Goal: Information Seeking & Learning: Learn about a topic

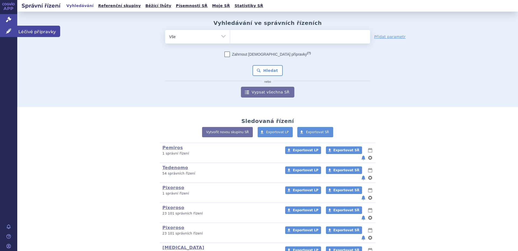
click at [33, 32] on span "Léčivé přípravky" at bounding box center [38, 31] width 43 height 11
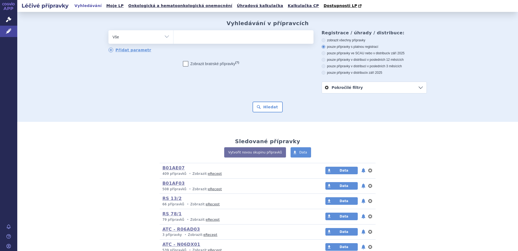
click at [208, 39] on ul at bounding box center [244, 35] width 140 height 11
click at [174, 39] on select at bounding box center [173, 37] width 0 height 14
type input "to"
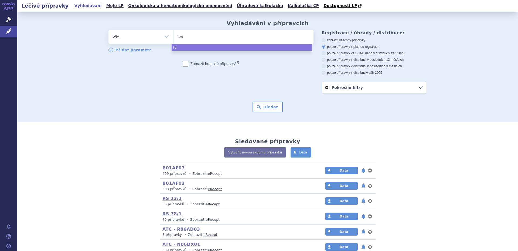
type input "toar"
type input "toars"
type input "toar"
type input "to"
type input "tona"
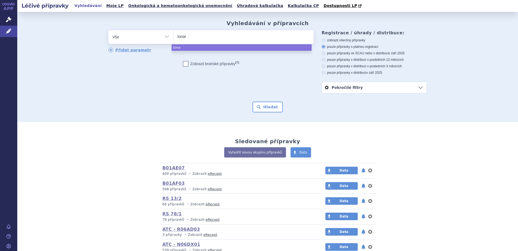
type input "tonars"
type input "tonarss"
type input "tonarssa"
select select "tonarssa"
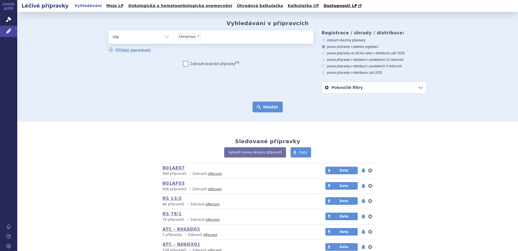
click at [272, 107] on button "Hledat" at bounding box center [268, 107] width 31 height 11
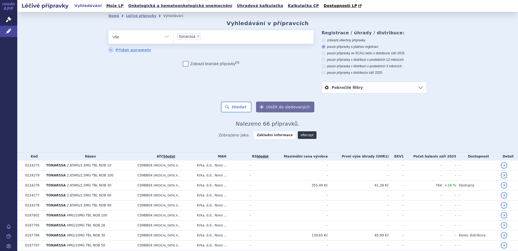
click at [302, 134] on link "eRecept" at bounding box center [307, 135] width 19 height 8
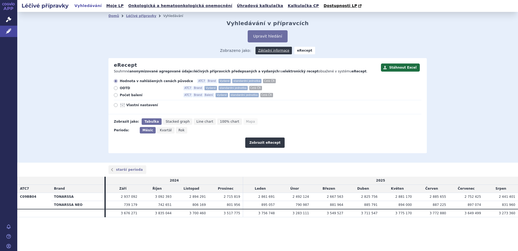
click at [137, 106] on span "Vlastní nastavení" at bounding box center [155, 105] width 59 height 4
click at [118, 106] on input "Vlastní nastavení" at bounding box center [116, 106] width 4 height 4
radio input "true"
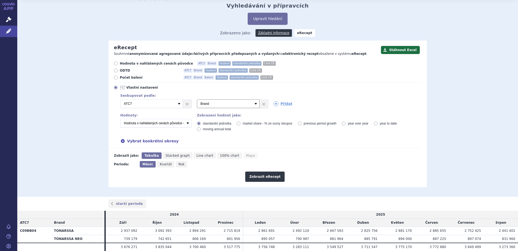
scroll to position [27, 0]
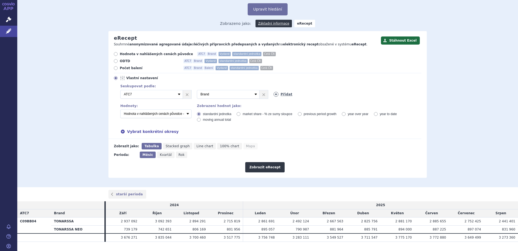
click at [274, 95] on icon at bounding box center [276, 94] width 5 height 5
click at [283, 95] on select "Vyberte groupování ATC3 ATC5 ATC7 Brand Balení Síla Forma SÚKL kód MAH VPOIS Re…" at bounding box center [305, 94] width 63 height 9
select select "package"
click at [274, 90] on select "Vyberte groupování ATC3 ATC5 ATC7 Brand Balení Síla Forma SÚKL kód MAH VPOIS Re…" at bounding box center [305, 94] width 63 height 9
click at [338, 96] on link "×" at bounding box center [340, 94] width 8 height 8
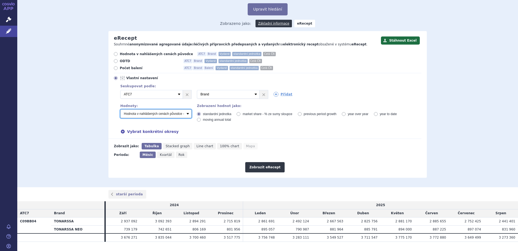
click at [167, 115] on select "Počet balení - vydané Hodnota v nahlášených cenách původce - vydané [DIS-13] Ho…" at bounding box center [155, 113] width 71 height 9
select select "zamenovani"
click at [120, 110] on select "Počet balení - vydané Hodnota v nahlášených cenách původce - vydané [DIS-13] Ho…" at bounding box center [155, 113] width 71 height 9
click at [179, 156] on span "Rok" at bounding box center [182, 155] width 6 height 4
click at [176, 155] on input "Rok" at bounding box center [178, 153] width 4 height 4
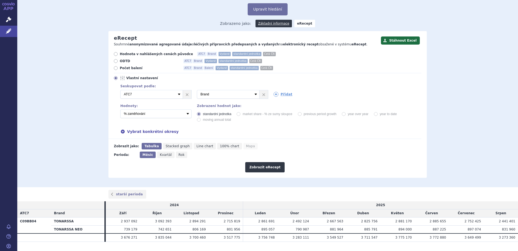
radio input "true"
click at [164, 156] on span "Kvartál" at bounding box center [165, 155] width 12 height 4
click at [160, 155] on input "Kvartál" at bounding box center [158, 153] width 4 height 4
radio input "true"
click at [257, 165] on button "Zobrazit eRecept" at bounding box center [264, 167] width 39 height 10
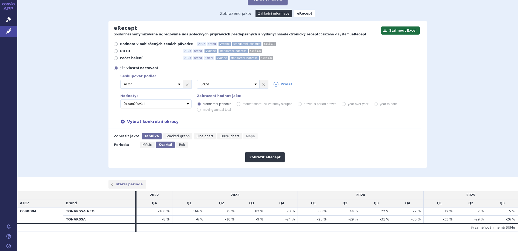
scroll to position [40, 0]
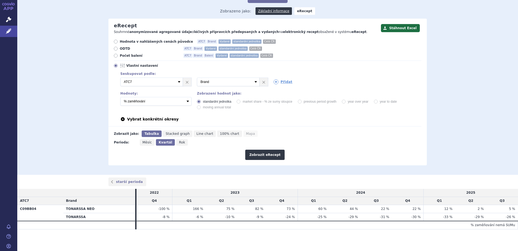
click at [152, 119] on div "Vybrat konkrétní okresy" at bounding box center [268, 119] width 307 height 6
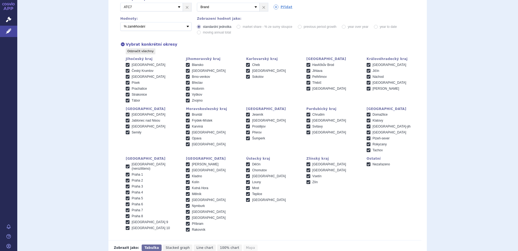
scroll to position [121, 0]
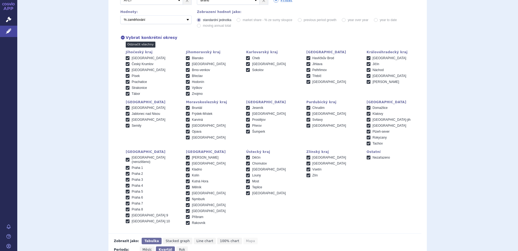
click at [139, 44] on link "Odznačit všechny" at bounding box center [141, 45] width 30 height 6
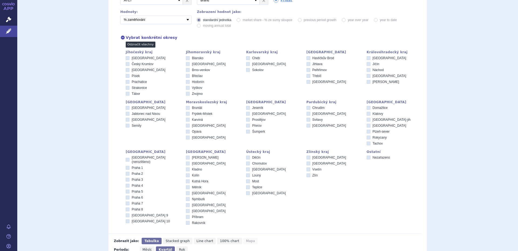
checkbox input "false"
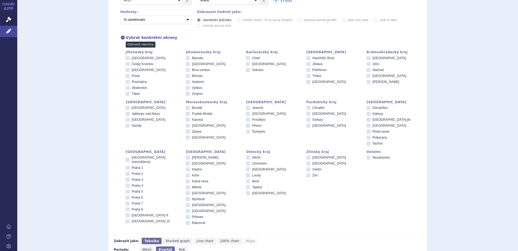
checkbox input "false"
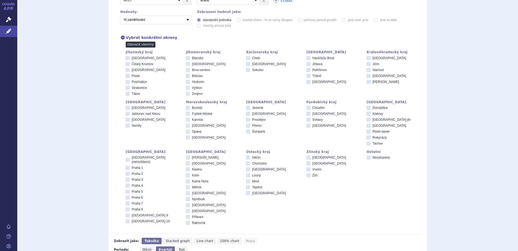
checkbox input "false"
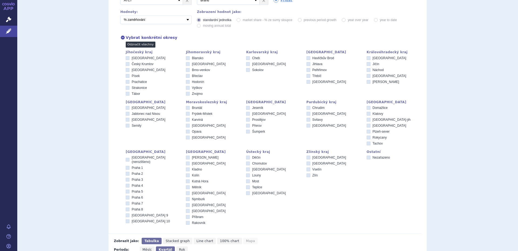
checkbox input "false"
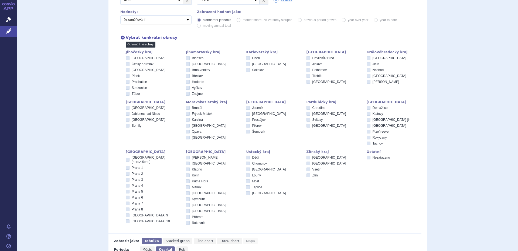
checkbox input "false"
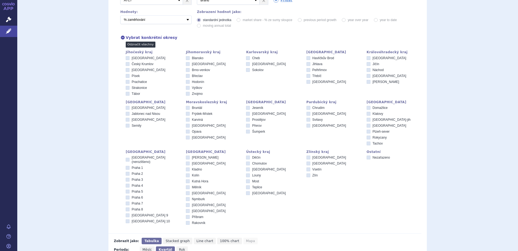
checkbox input "false"
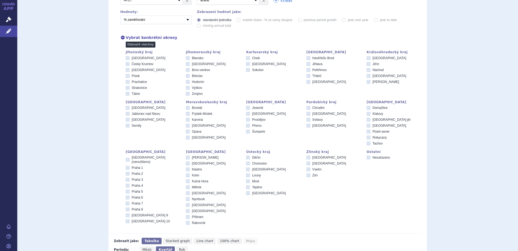
checkbox input "false"
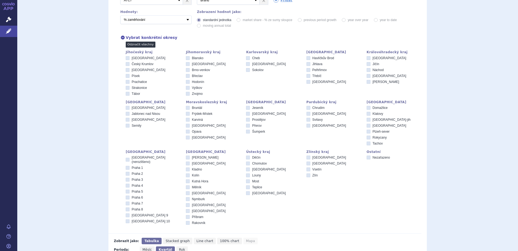
checkbox input "false"
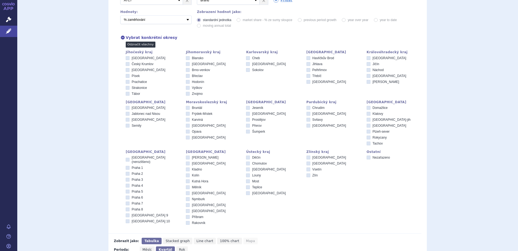
checkbox input "false"
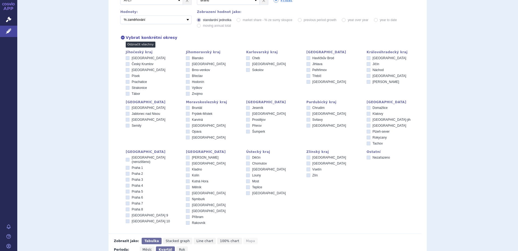
checkbox input "false"
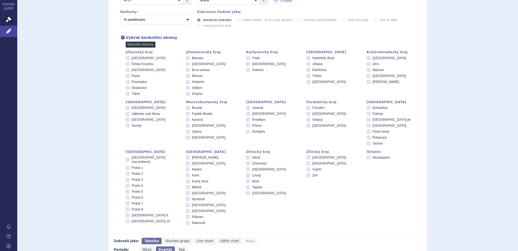
checkbox input "false"
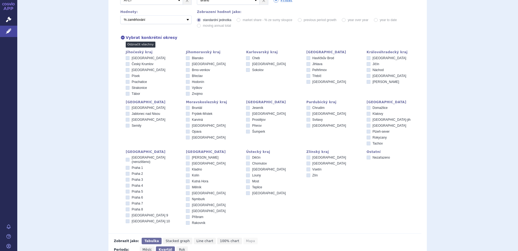
checkbox input "false"
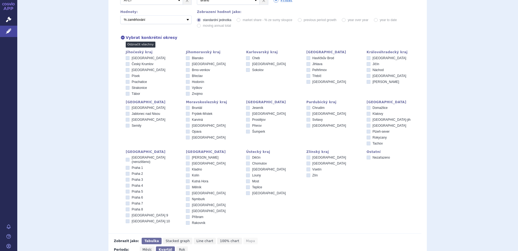
checkbox input "false"
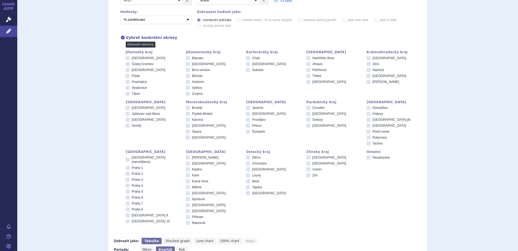
checkbox input "false"
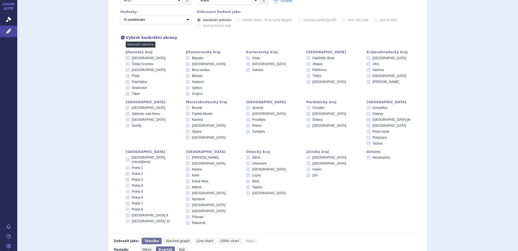
checkbox input "false"
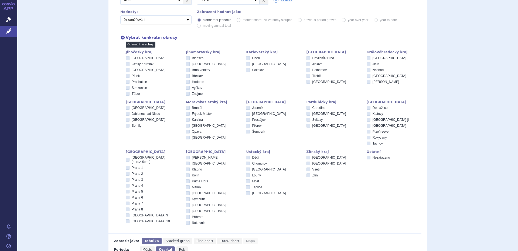
checkbox input "false"
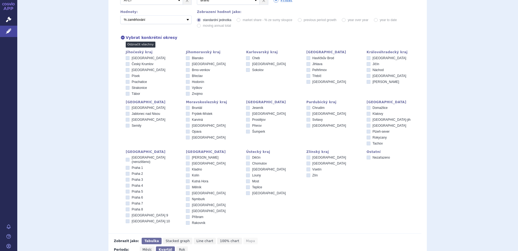
checkbox input "false"
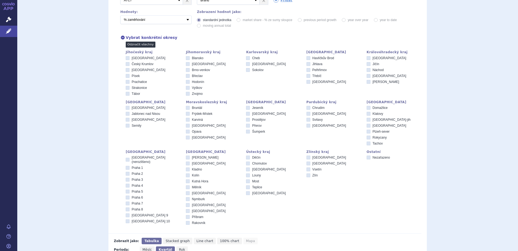
checkbox input "false"
click at [367, 58] on icon at bounding box center [369, 58] width 4 height 4
click at [367, 58] on input "[GEOGRAPHIC_DATA]" at bounding box center [369, 59] width 4 height 4
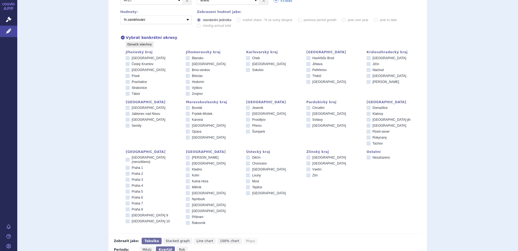
checkbox input "true"
click at [132, 70] on span "[GEOGRAPHIC_DATA]" at bounding box center [149, 70] width 34 height 4
click at [130, 70] on input "[GEOGRAPHIC_DATA]" at bounding box center [128, 71] width 4 height 4
checkbox input "true"
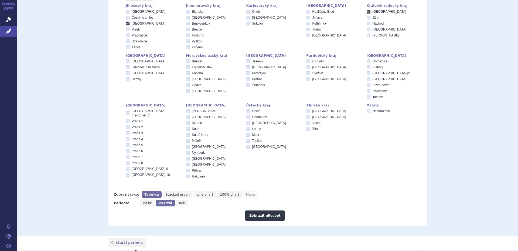
scroll to position [175, 0]
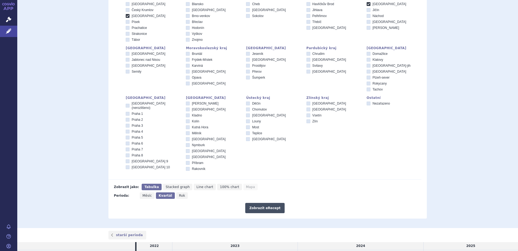
click at [268, 207] on button "Zobrazit eRecept" at bounding box center [264, 208] width 39 height 10
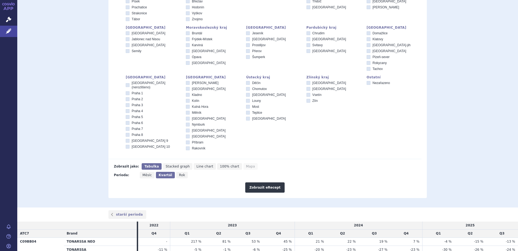
scroll to position [175, 0]
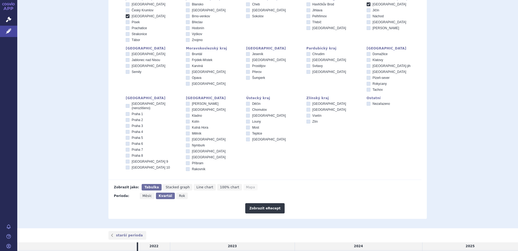
click at [176, 187] on span "Stacked graph" at bounding box center [178, 187] width 24 height 4
click at [167, 187] on input "Stacked graph" at bounding box center [165, 186] width 4 height 4
radio input "true"
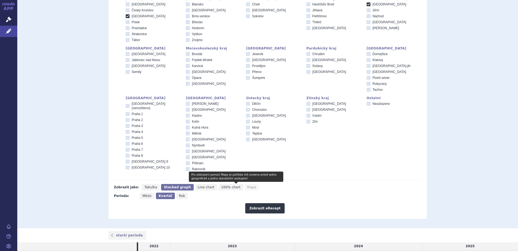
click at [247, 188] on span "Mapa" at bounding box center [251, 187] width 9 height 4
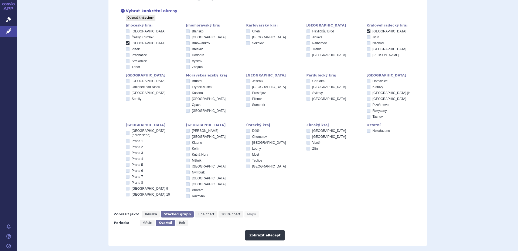
scroll to position [229, 0]
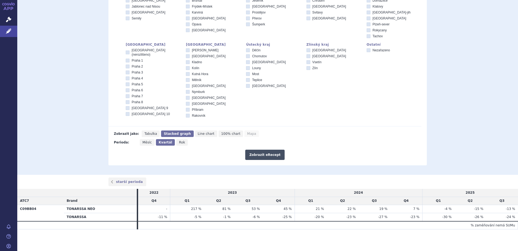
click at [261, 154] on button "Zobrazit eRecept" at bounding box center [264, 155] width 39 height 10
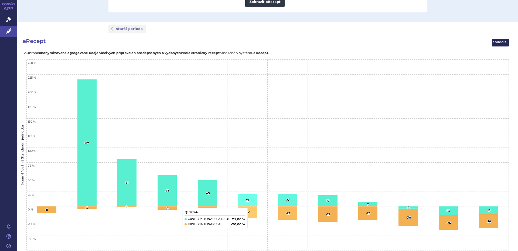
scroll to position [258, 0]
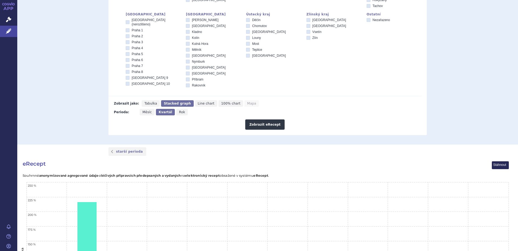
click at [198, 103] on span "Line chart" at bounding box center [206, 104] width 17 height 4
click at [195, 103] on input "Line chart" at bounding box center [197, 102] width 4 height 4
radio input "true"
click at [271, 128] on button "Zobrazit eRecept" at bounding box center [264, 124] width 39 height 10
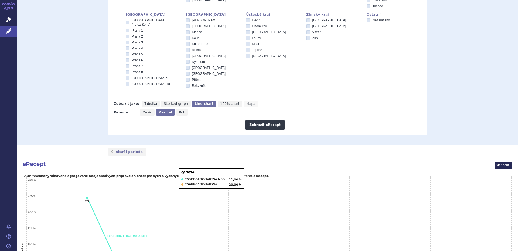
scroll to position [243, 0]
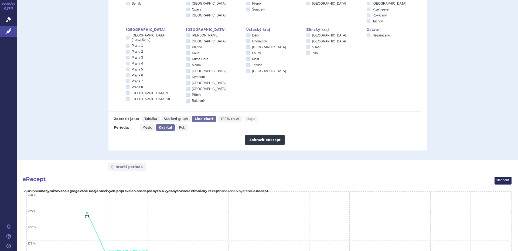
click at [145, 119] on span "Tabulka" at bounding box center [150, 119] width 13 height 4
click at [145, 119] on input "Tabulka" at bounding box center [144, 118] width 4 height 4
radio input "true"
click at [258, 140] on button "Zobrazit eRecept" at bounding box center [264, 140] width 39 height 10
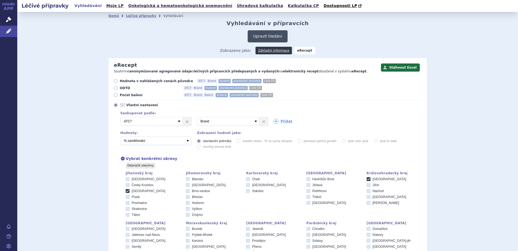
click at [271, 36] on button "Upravit hledání" at bounding box center [268, 36] width 40 height 12
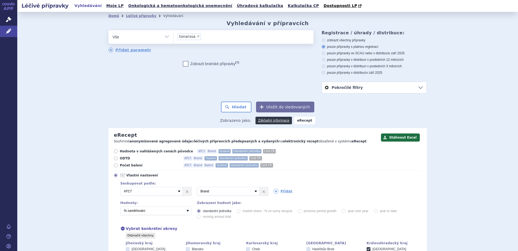
click at [197, 36] on span "×" at bounding box center [198, 36] width 3 height 3
click at [174, 36] on select "tonarssa" at bounding box center [173, 37] width 0 height 14
select select
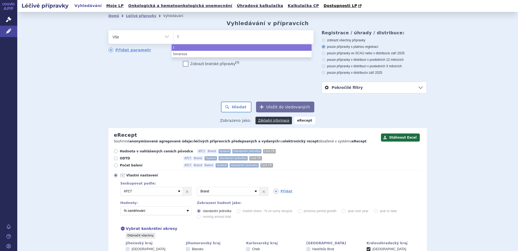
type input "to"
type input "tonan"
type input "tonanda"
select select "tonanda"
click at [155, 37] on select "Vše Přípravek/SUKL kód MAH VPOIS ATC/Aktivní látka Léková forma Síla" at bounding box center [141, 36] width 65 height 12
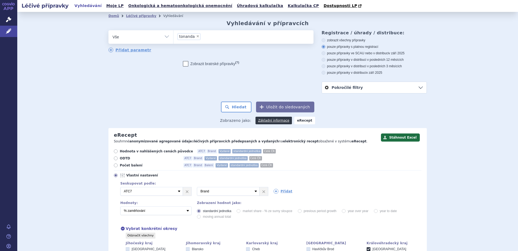
click at [160, 38] on select "Vše Přípravek/SUKL kód MAH VPOIS ATC/Aktivní látka Léková forma Síla" at bounding box center [141, 36] width 65 height 12
click at [208, 87] on div "odstranit Vše Přípravek/SUKL kód MAH VPOIS ATC/Aktivní látka" at bounding box center [268, 61] width 319 height 63
click at [240, 108] on button "Hledat" at bounding box center [236, 107] width 31 height 11
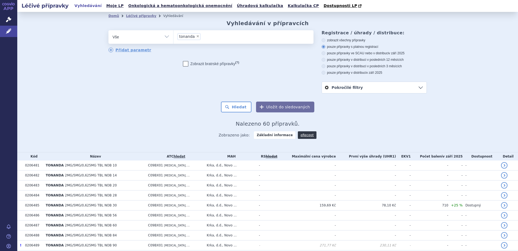
drag, startPoint x: 194, startPoint y: 36, endPoint x: 189, endPoint y: 35, distance: 5.2
click at [196, 36] on span "×" at bounding box center [197, 36] width 3 height 3
click at [174, 36] on select "tonanda" at bounding box center [173, 37] width 0 height 14
select select
click at [156, 37] on select "Vše Přípravek/SUKL kód MAH VPOIS ATC/Aktivní látka Léková forma Síla" at bounding box center [141, 36] width 65 height 12
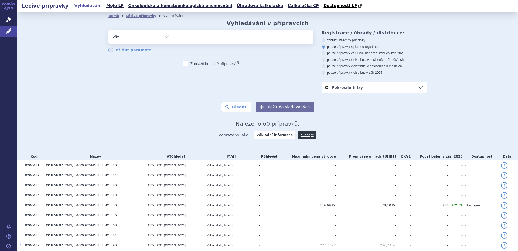
select select "filter-atc-group"
click at [109, 31] on select "Vše Přípravek/SUKL kód MAH VPOIS ATC/Aktivní látka Léková forma Síla" at bounding box center [141, 36] width 65 height 12
click at [185, 39] on ul at bounding box center [244, 35] width 140 height 11
click at [174, 39] on select at bounding box center [173, 37] width 0 height 14
paste input "C09BX01"
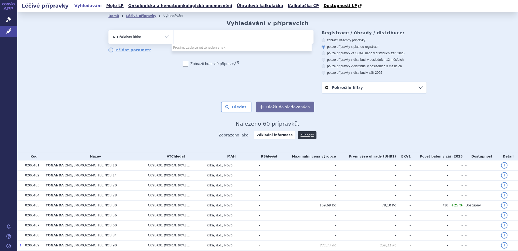
type input "C09BX01"
select select "C09BX01"
click at [238, 109] on button "Hledat" at bounding box center [236, 107] width 31 height 11
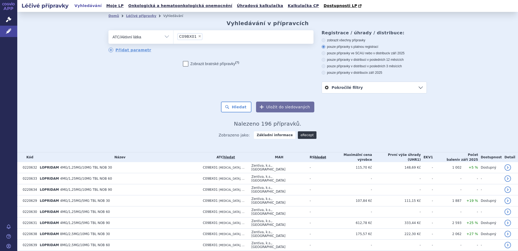
click at [306, 137] on link "eRecept" at bounding box center [307, 135] width 19 height 8
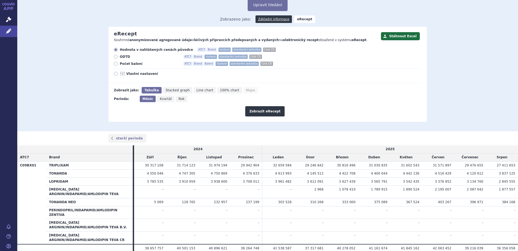
scroll to position [19, 0]
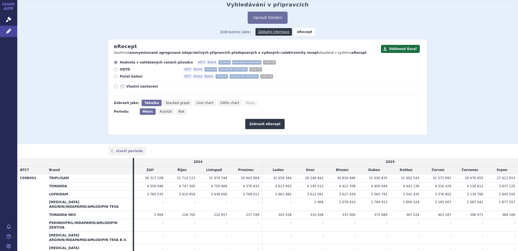
click at [126, 85] on span "Vlastní nastavení" at bounding box center [155, 86] width 59 height 4
click at [118, 85] on input "Vlastní nastavení" at bounding box center [116, 87] width 4 height 4
radio input "true"
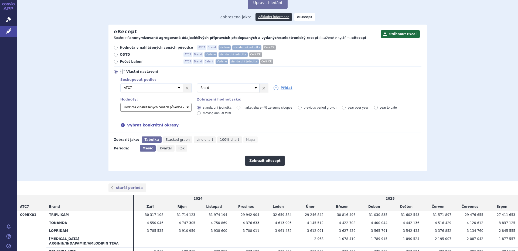
scroll to position [46, 0]
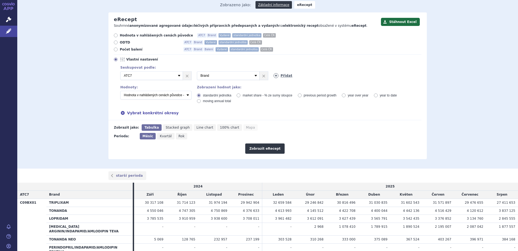
click at [283, 77] on link "Přidat" at bounding box center [283, 75] width 19 height 5
click at [294, 76] on select "Vyberte groupování ATC3 ATC5 ATC7 Brand Balení Síla Forma SÚKL kód MAH VPOIS Re…" at bounding box center [305, 75] width 63 height 9
select select "districtName"
click at [274, 72] on select "Vyberte groupování ATC3 ATC5 ATC7 Brand Balení Síla Forma SÚKL kód MAH VPOIS Re…" at bounding box center [305, 75] width 63 height 9
click at [321, 112] on div "Vybrat konkrétní okresy" at bounding box center [268, 113] width 307 height 6
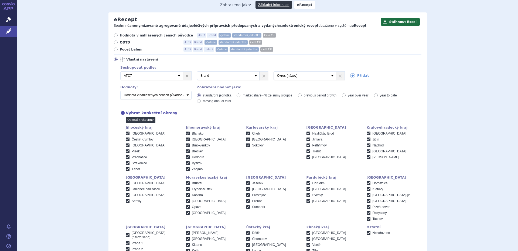
click at [131, 119] on link "Odznačit všechny" at bounding box center [141, 120] width 30 height 6
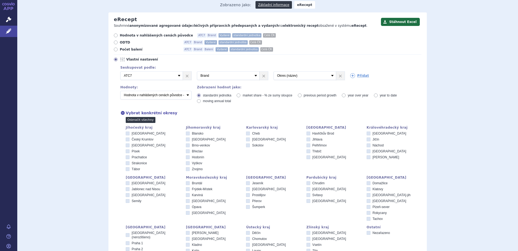
checkbox input "false"
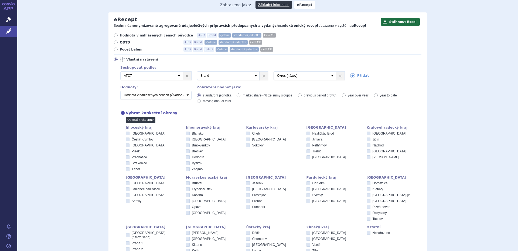
checkbox input "false"
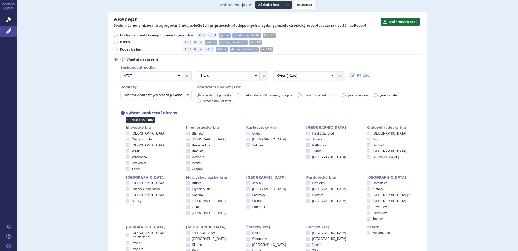
checkbox input "false"
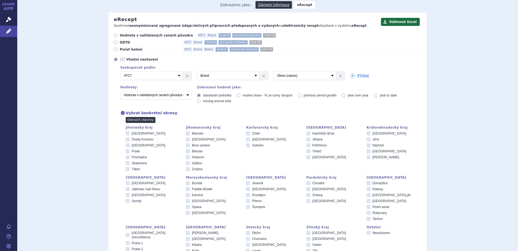
checkbox input "false"
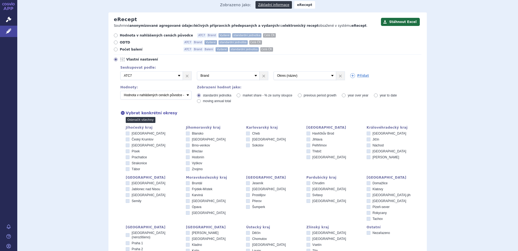
checkbox input "false"
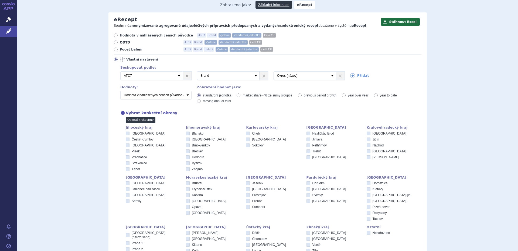
checkbox input "false"
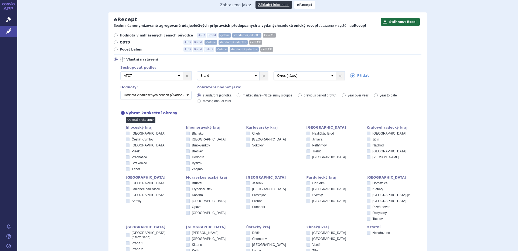
checkbox input "false"
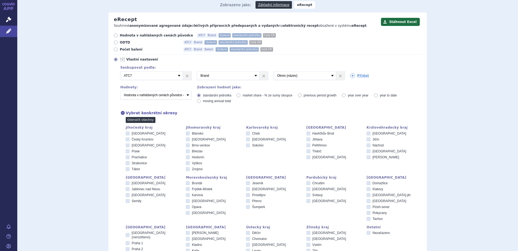
checkbox input "false"
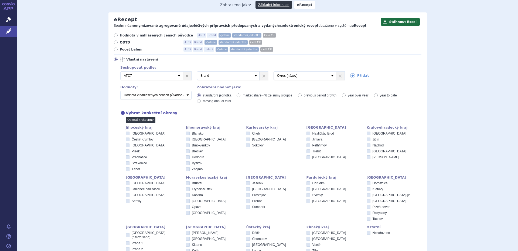
checkbox input "false"
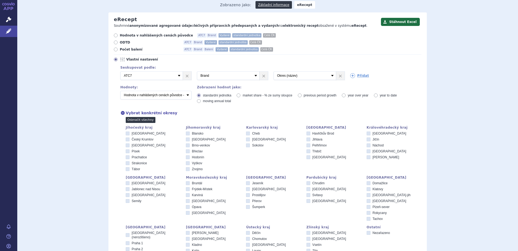
checkbox input "false"
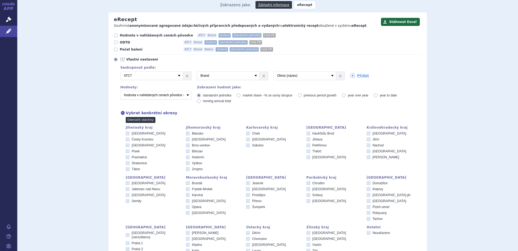
checkbox input "false"
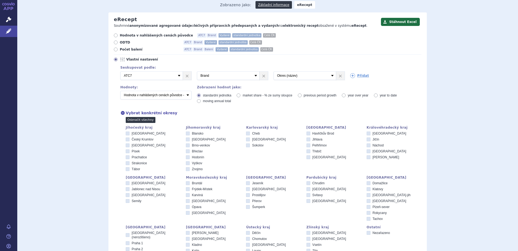
checkbox input "false"
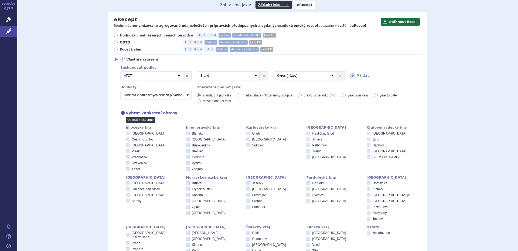
checkbox input "false"
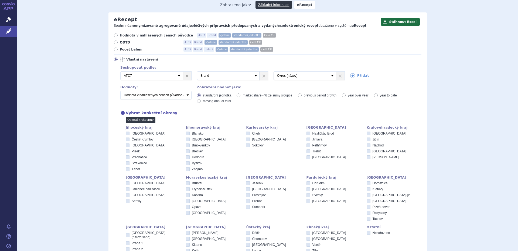
checkbox input "false"
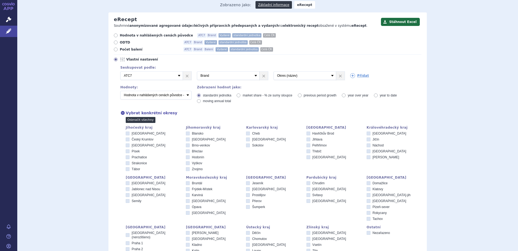
checkbox input "false"
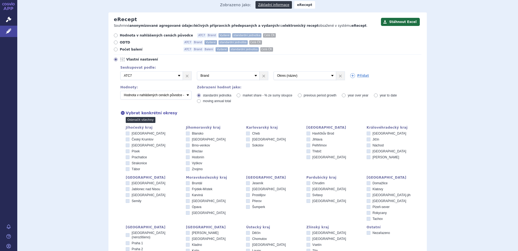
checkbox input "false"
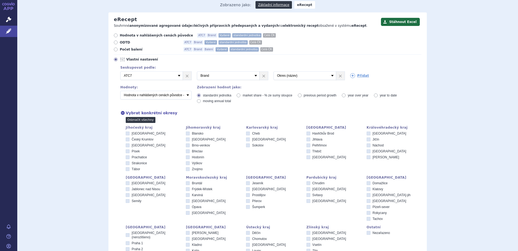
checkbox input "false"
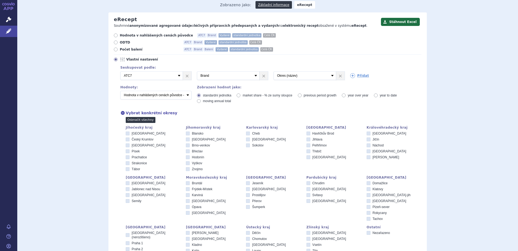
checkbox input "false"
click at [370, 133] on label "[GEOGRAPHIC_DATA]" at bounding box center [394, 133] width 55 height 4
click at [370, 133] on input "[GEOGRAPHIC_DATA]" at bounding box center [369, 134] width 4 height 4
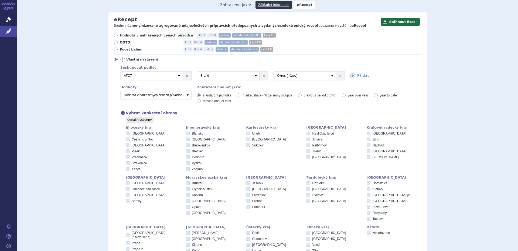
checkbox input "true"
click at [143, 146] on span "[GEOGRAPHIC_DATA]" at bounding box center [149, 145] width 34 height 4
click at [130, 146] on input "[GEOGRAPHIC_DATA]" at bounding box center [128, 146] width 4 height 4
checkbox input "true"
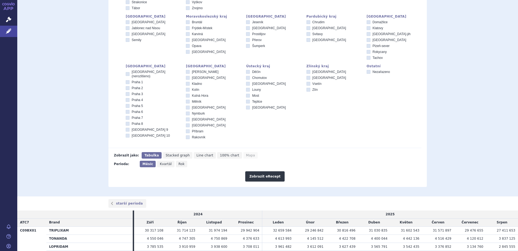
scroll to position [208, 0]
click at [164, 164] on span "Kvartál" at bounding box center [166, 163] width 12 height 4
click at [161, 163] on input "Kvartál" at bounding box center [159, 162] width 4 height 4
radio input "true"
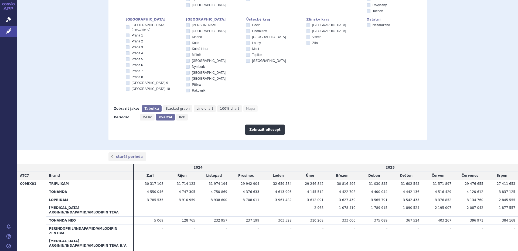
scroll to position [262, 0]
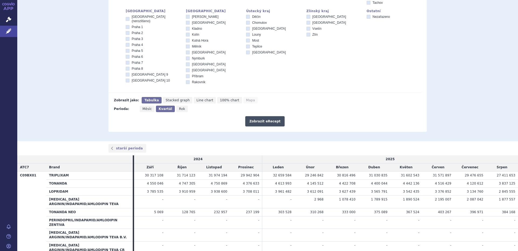
click at [272, 122] on button "Zobrazit eRecept" at bounding box center [264, 121] width 39 height 10
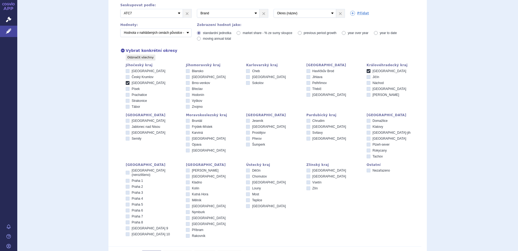
scroll to position [54, 0]
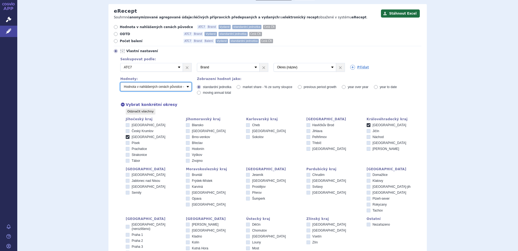
click at [160, 89] on select "Počet balení - vydané Hodnota v nahlášených cenách původce - vydané [DIS-13] Ho…" at bounding box center [155, 86] width 71 height 9
select select "zamenovani"
click at [120, 83] on select "Počet balení - vydané Hodnota v nahlášených cenách původce - vydané [DIS-13] Ho…" at bounding box center [155, 86] width 71 height 9
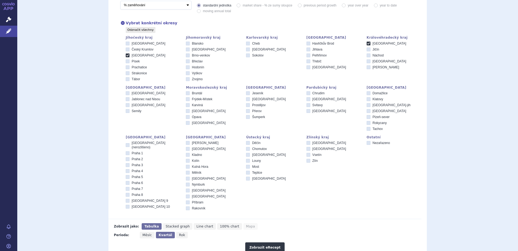
scroll to position [216, 0]
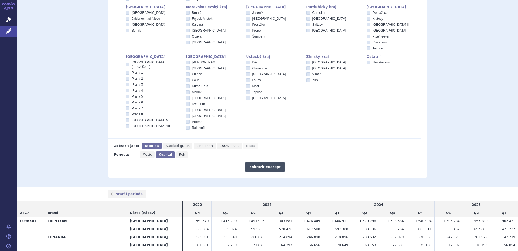
click at [260, 167] on button "Zobrazit eRecept" at bounding box center [264, 167] width 39 height 10
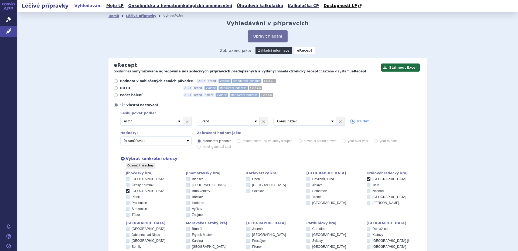
scroll to position [293, 0]
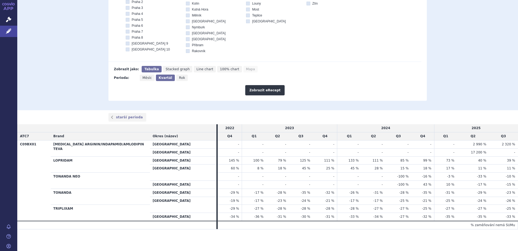
drag, startPoint x: 53, startPoint y: 193, endPoint x: 454, endPoint y: 200, distance: 401.0
click at [454, 200] on tbody "C09BX01 [MEDICAL_DATA] ARGININ/INDAPAMID/AMLODIPIN TEVA [GEOGRAPHIC_DATA] - - -…" at bounding box center [267, 180] width 501 height 80
click at [186, 199] on th "[GEOGRAPHIC_DATA]" at bounding box center [183, 205] width 66 height 16
drag, startPoint x: 161, startPoint y: 193, endPoint x: 510, endPoint y: 192, distance: 349.1
click at [510, 192] on tr "TONANDA Jindřichův Hradec -29 % -17 % -28 % -35 % -32 %" at bounding box center [267, 192] width 501 height 8
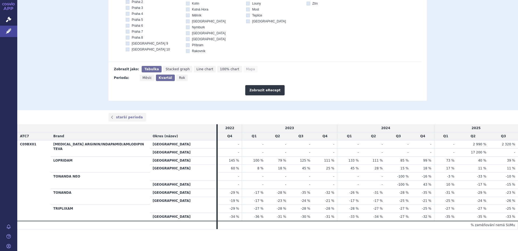
drag, startPoint x: 223, startPoint y: 200, endPoint x: 512, endPoint y: 200, distance: 289.2
click at [512, 200] on tr "[GEOGRAPHIC_DATA] -19 % -17 % -23 % -24 % -21 %" at bounding box center [267, 201] width 501 height 8
drag, startPoint x: 161, startPoint y: 193, endPoint x: 510, endPoint y: 203, distance: 349.5
click at [510, 203] on tbody "C09BX01 [MEDICAL_DATA] ARGININ/INDAPAMID/AMLODIPIN TEVA [GEOGRAPHIC_DATA] - - -…" at bounding box center [267, 180] width 501 height 80
drag, startPoint x: 396, startPoint y: 176, endPoint x: 406, endPoint y: 184, distance: 12.1
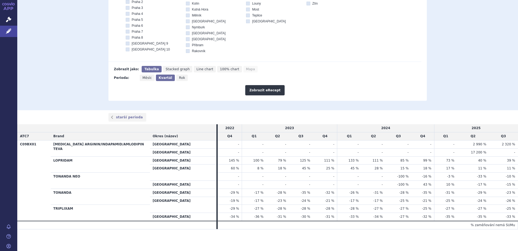
click at [406, 184] on tbody "C09BX01 [MEDICAL_DATA] ARGININ/INDAPAMID/AMLODIPIN TEVA [GEOGRAPHIC_DATA] - - -…" at bounding box center [267, 180] width 501 height 80
click at [422, 178] on span "-16 %" at bounding box center [426, 176] width 9 height 4
drag, startPoint x: 420, startPoint y: 177, endPoint x: 506, endPoint y: 185, distance: 86.3
click at [506, 185] on tbody "C09BX01 [MEDICAL_DATA] ARGININ/INDAPAMID/AMLODIPIN TEVA [GEOGRAPHIC_DATA] - - -…" at bounding box center [267, 180] width 501 height 80
click at [497, 184] on td "-15 %" at bounding box center [504, 185] width 29 height 8
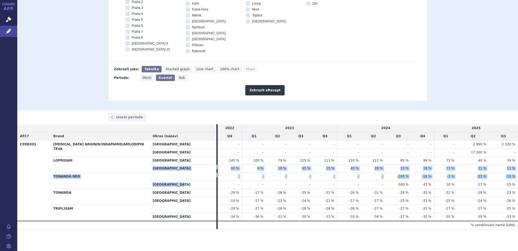
drag, startPoint x: 166, startPoint y: 178, endPoint x: 211, endPoint y: 185, distance: 45.2
click at [211, 185] on tbody "C09BX01 PERINDOPRIL ARGININ/INDAPAMID/AMLODIPIN TEVA Hradec Králové - - - - - -…" at bounding box center [267, 180] width 501 height 80
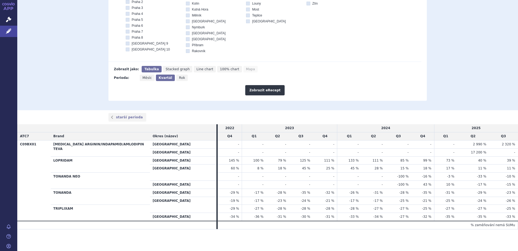
click at [174, 162] on th "[GEOGRAPHIC_DATA]" at bounding box center [183, 160] width 66 height 8
drag, startPoint x: 228, startPoint y: 176, endPoint x: 512, endPoint y: 183, distance: 284.2
click at [512, 183] on tbody "C09BX01 PERINDOPRIL ARGININ/INDAPAMID/AMLODIPIN TEVA Hradec Králové - - - - - -…" at bounding box center [267, 180] width 501 height 80
click at [511, 183] on span "-15 %" at bounding box center [510, 185] width 9 height 4
drag, startPoint x: 504, startPoint y: 177, endPoint x: 510, endPoint y: 177, distance: 5.9
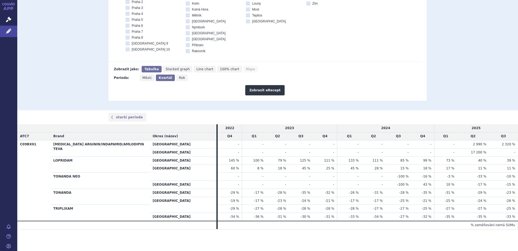
click at [510, 177] on span "-10 %" at bounding box center [510, 176] width 9 height 4
drag, startPoint x: 500, startPoint y: 160, endPoint x: 507, endPoint y: 161, distance: 7.9
click at [507, 161] on td "39 %" at bounding box center [504, 160] width 29 height 8
click at [507, 160] on span "39 %" at bounding box center [511, 160] width 8 height 4
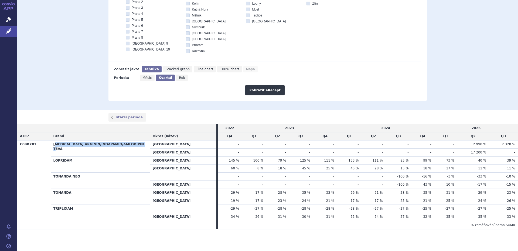
drag, startPoint x: 53, startPoint y: 144, endPoint x: 140, endPoint y: 141, distance: 86.7
click at [140, 141] on th "[MEDICAL_DATA] ARGININ/INDAPAMID/AMLODIPIN TEVA" at bounding box center [100, 148] width 99 height 16
drag, startPoint x: 500, startPoint y: 143, endPoint x: 511, endPoint y: 144, distance: 11.1
click at [511, 144] on td "2 320 %" at bounding box center [504, 144] width 29 height 8
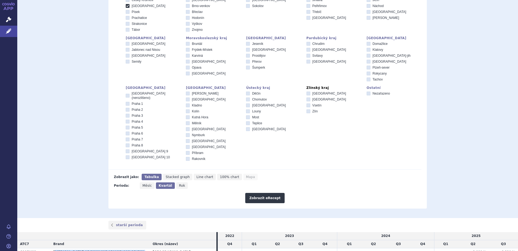
scroll to position [131, 0]
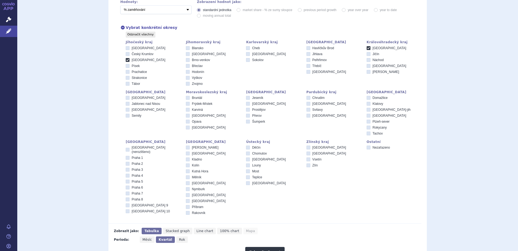
click at [373, 48] on span "[GEOGRAPHIC_DATA]" at bounding box center [390, 48] width 34 height 4
click at [371, 48] on input "[GEOGRAPHIC_DATA]" at bounding box center [369, 49] width 4 height 4
checkbox input "false"
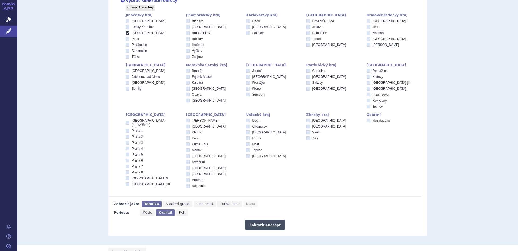
click at [255, 228] on button "Zobrazit eRecept" at bounding box center [264, 225] width 39 height 10
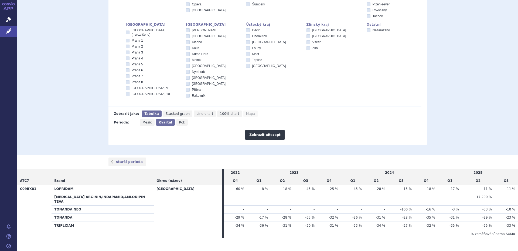
scroll to position [253, 0]
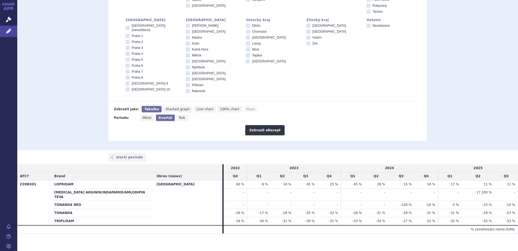
drag, startPoint x: 428, startPoint y: 209, endPoint x: 424, endPoint y: 208, distance: 4.1
click at [426, 211] on span "-35 %" at bounding box center [430, 213] width 9 height 4
drag, startPoint x: 475, startPoint y: 192, endPoint x: 493, endPoint y: 192, distance: 17.6
click at [493, 192] on tr "PERINDOPRIL ARGININ/INDAPAMID/AMLODIPIN TEVA - - - - - - - - - -" at bounding box center [267, 194] width 501 height 13
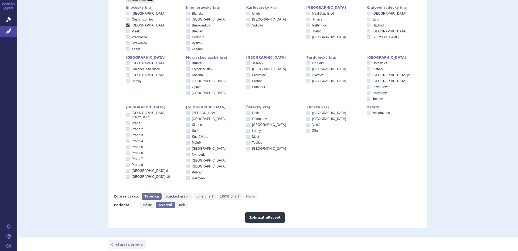
scroll to position [145, 0]
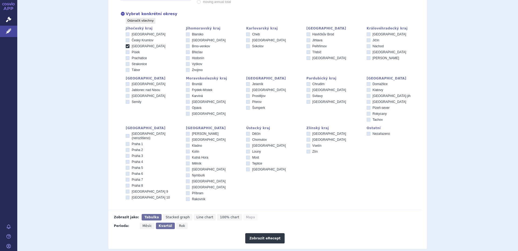
click at [141, 45] on span "[GEOGRAPHIC_DATA]" at bounding box center [149, 46] width 34 height 4
click at [130, 45] on input "[GEOGRAPHIC_DATA]" at bounding box center [128, 47] width 4 height 4
checkbox input "false"
click at [198, 135] on span "[PERSON_NAME]" at bounding box center [205, 134] width 27 height 4
click at [190, 135] on input "[PERSON_NAME]" at bounding box center [189, 135] width 4 height 4
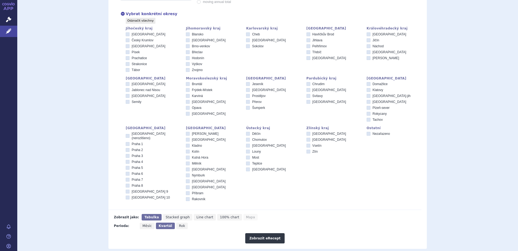
checkbox input "true"
click at [265, 239] on button "Zobrazit eRecept" at bounding box center [264, 238] width 39 height 10
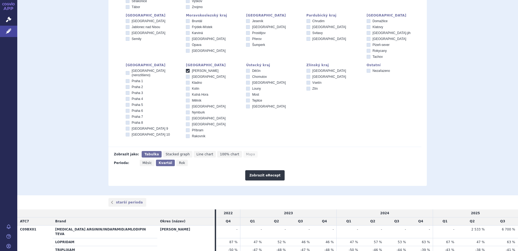
scroll to position [253, 0]
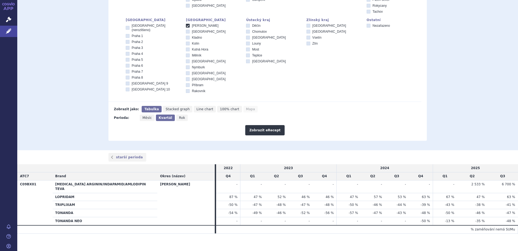
drag, startPoint x: 499, startPoint y: 182, endPoint x: 514, endPoint y: 183, distance: 15.4
click at [514, 183] on td "6 700 %" at bounding box center [503, 186] width 31 height 13
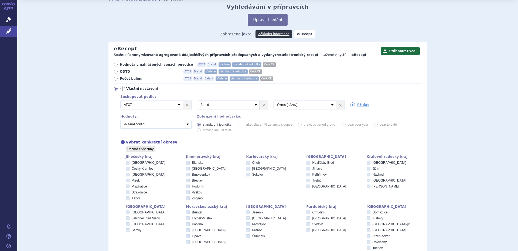
scroll to position [54, 0]
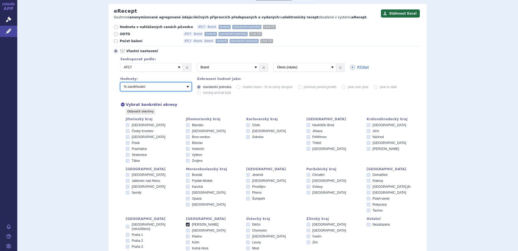
click at [185, 90] on select "Počet balení - vydané Hodnota v nahlášených cenách původce - vydané [DIS-13] Ho…" at bounding box center [155, 86] width 71 height 9
select select "predepsanePackages"
click at [120, 83] on select "Počet balení - vydané Hodnota v nahlášených cenách původce - vydané [DIS-13] Ho…" at bounding box center [155, 86] width 71 height 9
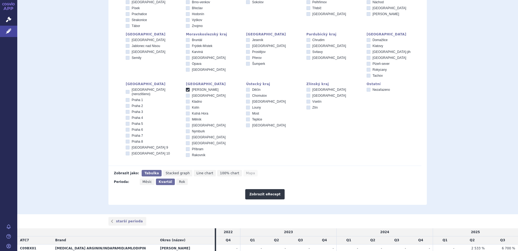
scroll to position [189, 0]
click at [261, 197] on button "Zobrazit eRecept" at bounding box center [264, 194] width 39 height 10
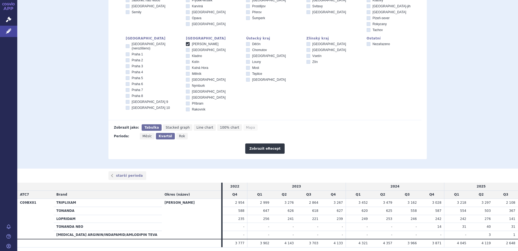
scroll to position [253, 0]
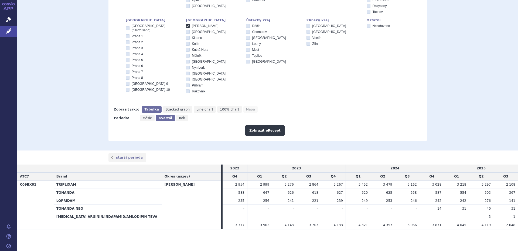
drag, startPoint x: 457, startPoint y: 192, endPoint x: 463, endPoint y: 192, distance: 6.2
click at [463, 192] on td "554" at bounding box center [457, 192] width 25 height 8
click at [463, 210] on span "31" at bounding box center [465, 209] width 4 height 4
click at [460, 194] on span "554" at bounding box center [463, 193] width 6 height 4
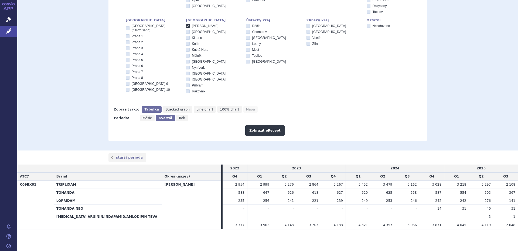
click at [460, 194] on span "554" at bounding box center [463, 193] width 6 height 4
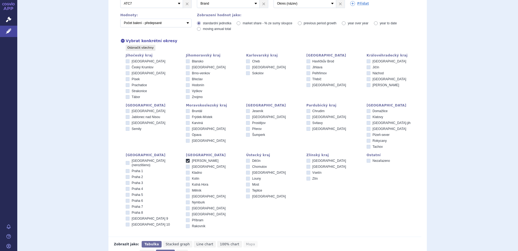
scroll to position [10, 0]
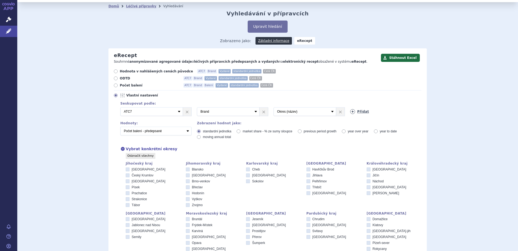
click at [351, 112] on icon at bounding box center [352, 111] width 5 height 5
click at [371, 114] on select "Vyberte groupování ATC3 ATC5 ATC7 Brand Balení Síla Forma SÚKL kód MAH VPOIS Re…" at bounding box center [381, 111] width 63 height 9
select select "package"
click at [350, 107] on select "Vyberte groupování ATC3 ATC5 ATC7 Brand Balení Síla Forma SÚKL kód MAH VPOIS Re…" at bounding box center [381, 111] width 63 height 9
drag, startPoint x: 362, startPoint y: 114, endPoint x: 317, endPoint y: 117, distance: 44.9
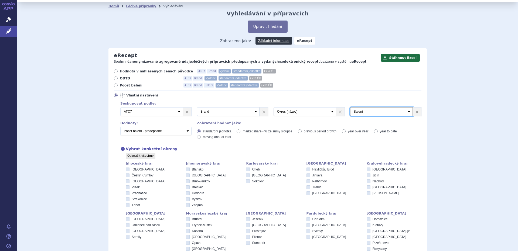
click at [317, 117] on div "Seskupovat podle: Při zobrazení výsledku pomocí Mapy je možné zvolit nejvýše je…" at bounding box center [268, 110] width 307 height 17
click at [302, 114] on select "Vyberte groupování ATC3 ATC5 ATC7 Brand Balení Síla Forma SÚKL kód MAH VPOIS Re…" at bounding box center [305, 111] width 63 height 9
select select "package"
click at [274, 107] on select "Vyberte groupování ATC3 ATC5 ATC7 Brand Balení Síla Forma SÚKL kód MAH VPOIS Re…" at bounding box center [305, 111] width 63 height 9
click at [368, 117] on div "Seskupovat podle: Při zobrazení výsledku pomocí Mapy je možné zvolit nejvýše je…" at bounding box center [268, 110] width 307 height 17
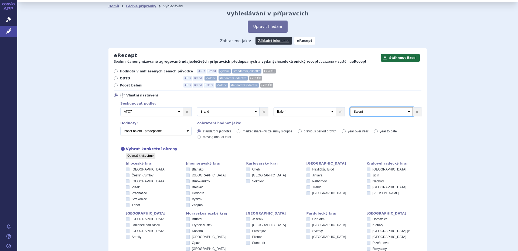
click at [368, 114] on select "Vyberte groupování ATC3 ATC5 ATC7 Brand Balení Síla Forma SÚKL kód MAH VPOIS Re…" at bounding box center [381, 111] width 63 height 9
select select "districtName"
click at [350, 107] on select "Vyberte groupování ATC3 ATC5 ATC7 Brand Balení Síla Forma SÚKL kód MAH VPOIS Re…" at bounding box center [381, 111] width 63 height 9
click at [404, 150] on div "Vybrat konkrétní okresy" at bounding box center [268, 149] width 307 height 6
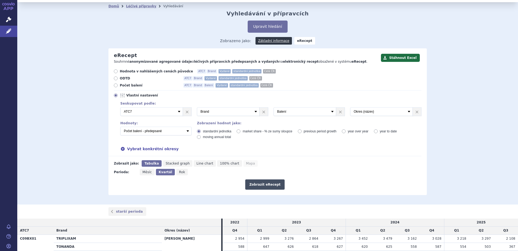
click at [272, 184] on button "Zobrazit eRecept" at bounding box center [264, 184] width 39 height 10
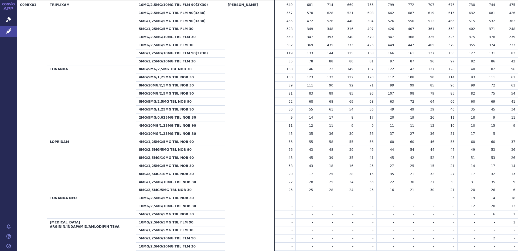
scroll to position [405, 0]
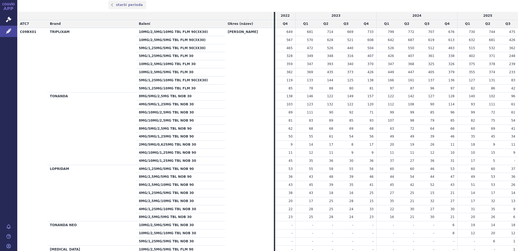
drag, startPoint x: 289, startPoint y: 96, endPoint x: 493, endPoint y: 97, distance: 204.1
click at [493, 97] on tr "TONANDA 8MG/5MG/2,5MG TBL NOB 30 138 146 122 149 157" at bounding box center [267, 96] width 501 height 8
drag, startPoint x: 289, startPoint y: 120, endPoint x: 319, endPoint y: 137, distance: 33.4
click at [319, 137] on tbody "C09BX01 TRIPLIXAM 10MG/2,5MG/10MG TBL FLM 90(3X30) Benešov 649 681 714 669 -" at bounding box center [267, 165] width 501 height 274
click at [292, 122] on span "81" at bounding box center [291, 121] width 4 height 4
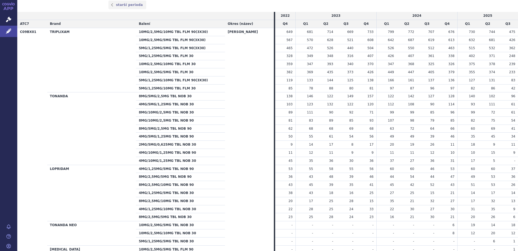
drag, startPoint x: 289, startPoint y: 121, endPoint x: 296, endPoint y: 120, distance: 7.0
click at [296, 120] on td "81" at bounding box center [285, 120] width 20 height 8
click at [491, 122] on span "75" at bounding box center [493, 121] width 4 height 4
click at [291, 129] on td "62" at bounding box center [285, 128] width 20 height 8
click at [483, 129] on td "69" at bounding box center [488, 128] width 20 height 8
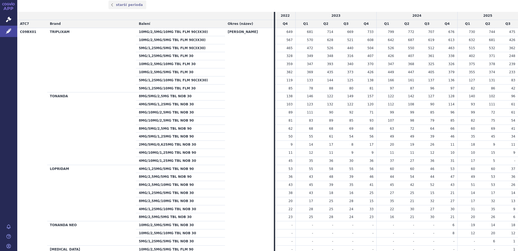
click at [293, 137] on span "50" at bounding box center [291, 136] width 4 height 4
click at [471, 136] on span "35" at bounding box center [473, 136] width 4 height 4
click at [491, 135] on span "45" at bounding box center [493, 136] width 4 height 4
click at [292, 152] on span "11" at bounding box center [291, 153] width 4 height 4
click at [289, 113] on td "89" at bounding box center [285, 112] width 20 height 8
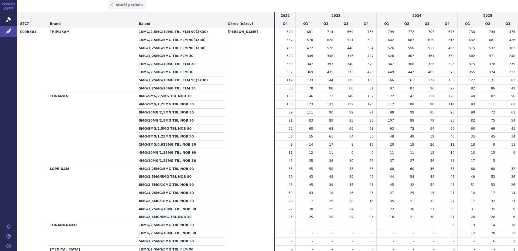
click at [468, 113] on td "99" at bounding box center [468, 112] width 20 height 8
